Goal: Navigation & Orientation: Find specific page/section

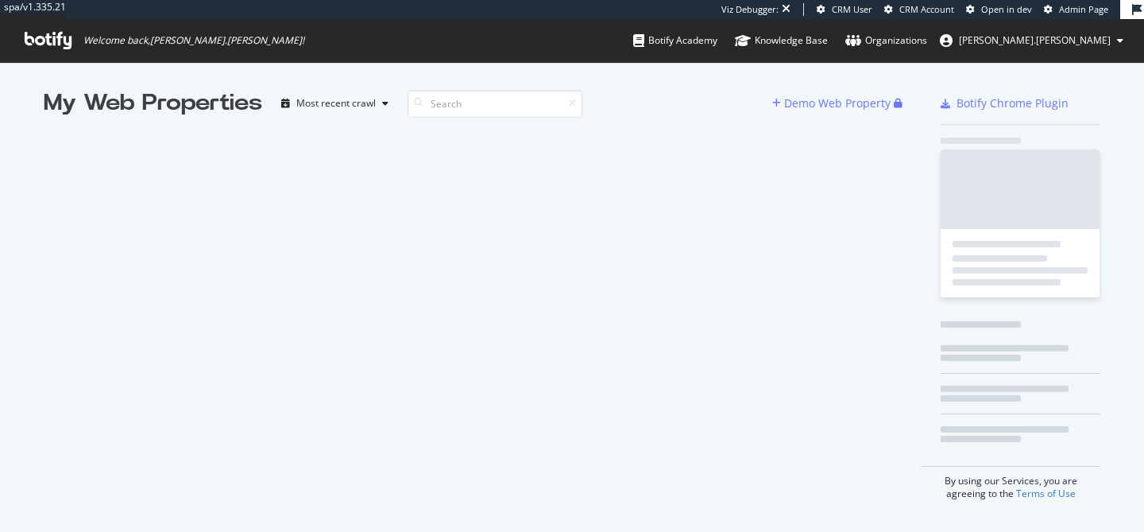
scroll to position [532, 1144]
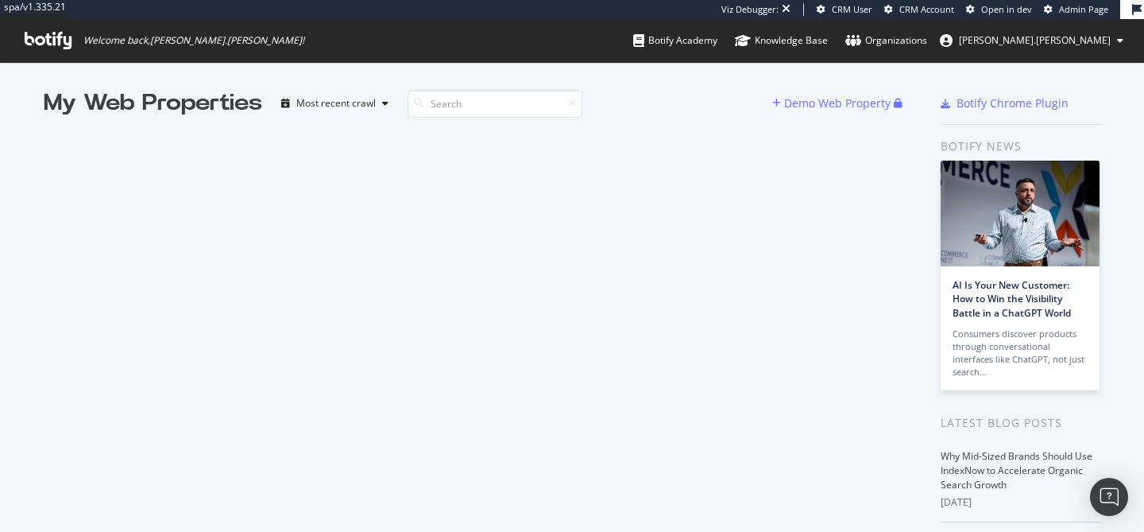
click at [49, 36] on icon at bounding box center [48, 40] width 47 height 17
click at [62, 37] on icon at bounding box center [48, 40] width 47 height 17
